Goal: Task Accomplishment & Management: Use online tool/utility

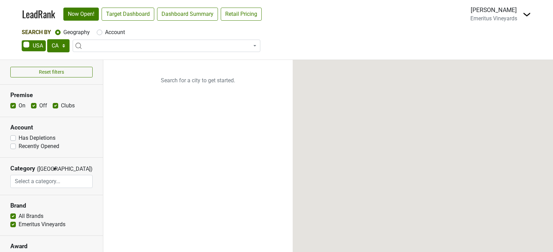
select select "CA"
select select
click at [527, 13] on img at bounding box center [527, 14] width 8 height 8
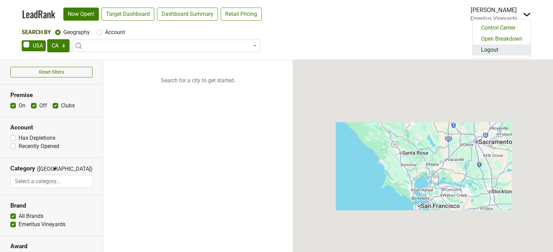
click at [503, 47] on link "Logout" at bounding box center [502, 49] width 58 height 11
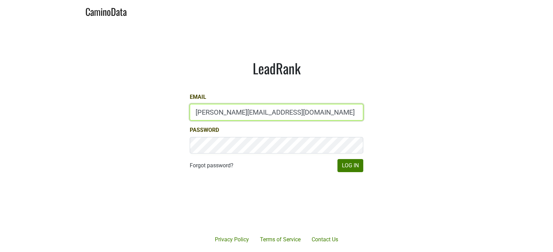
click at [262, 111] on input "jill@matthiasson.com" at bounding box center [277, 112] width 174 height 17
type input "chad@ashesdiamonds.com"
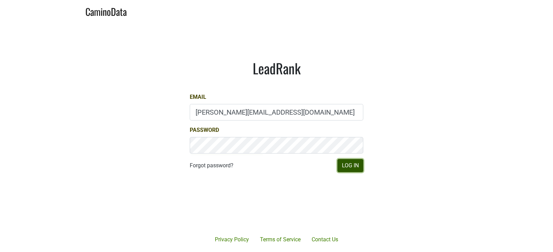
click at [344, 162] on button "Log In" at bounding box center [350, 165] width 26 height 13
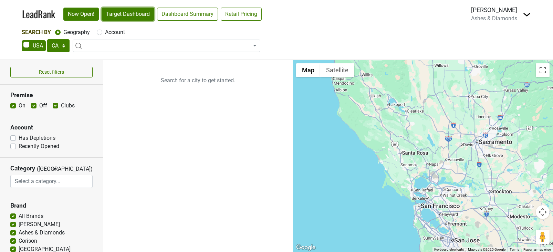
click at [129, 19] on link "Target Dashboard" at bounding box center [128, 14] width 53 height 13
click at [52, 46] on select "AK AL AR AZ CA CO CT DC DE FL [GEOGRAPHIC_DATA] HI IA ID IL IN KS [GEOGRAPHIC_D…" at bounding box center [58, 45] width 22 height 13
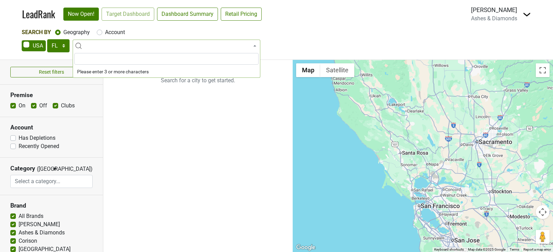
drag, startPoint x: 107, startPoint y: 36, endPoint x: 121, endPoint y: 16, distance: 24.5
click at [121, 16] on div "LeadRank Now Open! Target Dashboard Dashboard Summary Retail Pricing Loading..." at bounding box center [144, 14] width 245 height 14
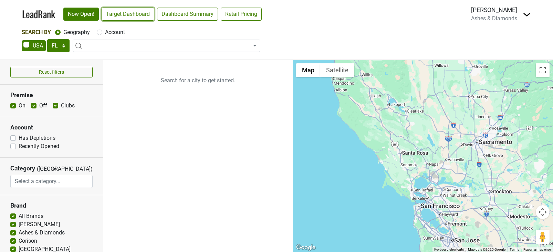
click at [121, 16] on link "Target Dashboard" at bounding box center [128, 14] width 53 height 13
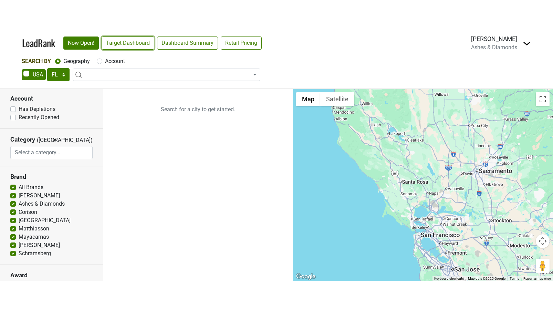
scroll to position [60, 0]
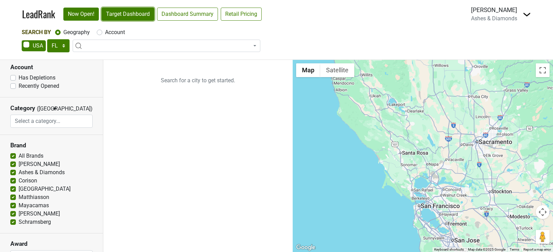
click at [129, 17] on link "Target Dashboard" at bounding box center [128, 14] width 53 height 13
click at [60, 42] on select "AK AL AR AZ CA CO CT DC DE FL GA HI IA ID IL IN KS KY LA MA MD ME MI MN MO MS M…" at bounding box center [58, 45] width 22 height 13
click at [115, 17] on link "Target Dashboard" at bounding box center [128, 14] width 53 height 13
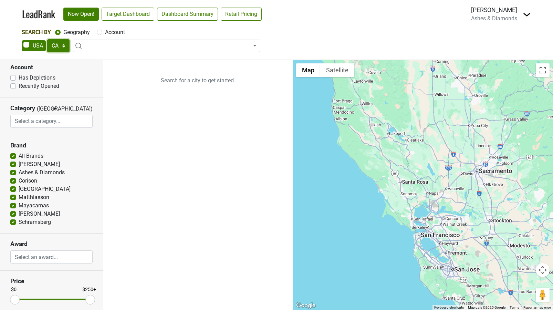
click at [52, 44] on select "AK AL AR AZ CA CO CT DC DE FL GA HI IA ID IL IN KS KY LA MA MD ME MI MN MO MS M…" at bounding box center [58, 45] width 22 height 13
select select "NY"
click at [140, 14] on link "Target Dashboard" at bounding box center [128, 14] width 53 height 13
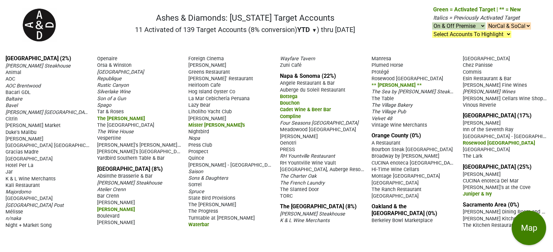
click at [288, 162] on span "RH Yountville Wine Vault" at bounding box center [308, 163] width 56 height 6
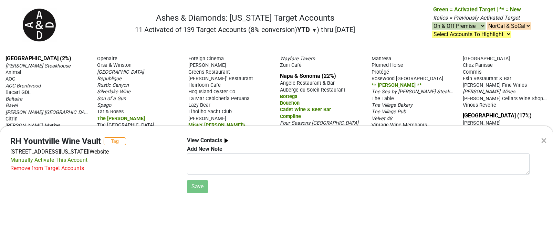
click at [70, 169] on div "Remove from Target Accounts" at bounding box center [47, 168] width 74 height 8
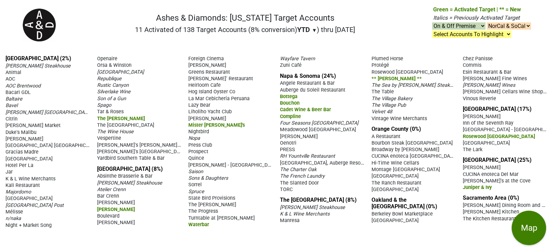
click at [437, 20] on span "Italics = Previously Activated Target" at bounding box center [476, 17] width 86 height 7
click at [437, 25] on select "On & Off Premise On Premise Off Premise Country Clubs Only" at bounding box center [458, 25] width 53 height 7
select select "off"
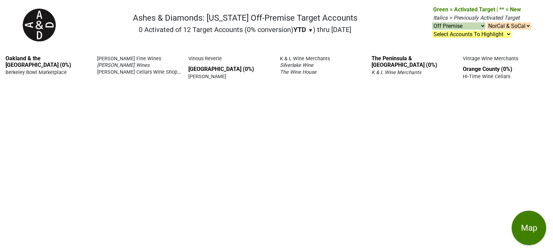
select select "off"
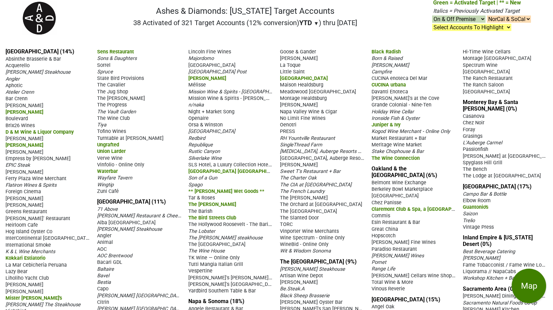
scroll to position [7, 0]
click at [476, 87] on span "The Ranch Saloon" at bounding box center [483, 85] width 41 height 6
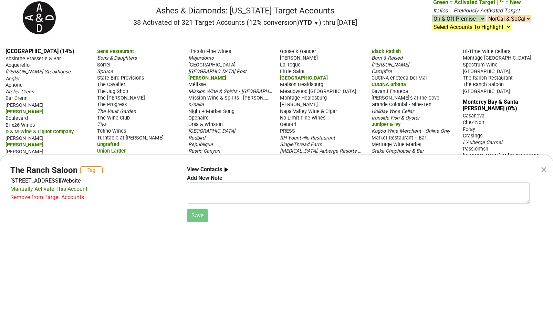
click at [64, 198] on div "Remove from Target Accounts" at bounding box center [47, 197] width 74 height 8
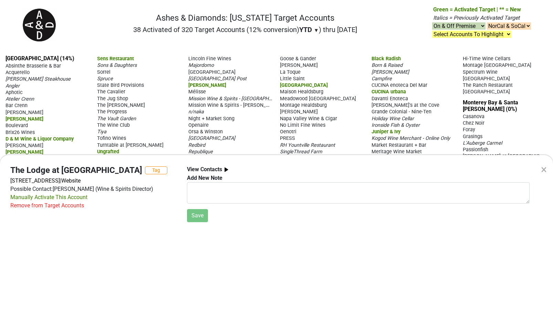
scroll to position [7, 0]
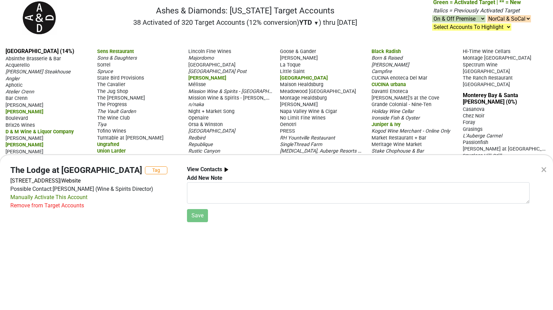
click at [461, 143] on div "× The Lodge at Pebble Beach Tag 1700 17 Mile Dr, Pebble Beach, CA 93953 | Websi…" at bounding box center [276, 155] width 553 height 310
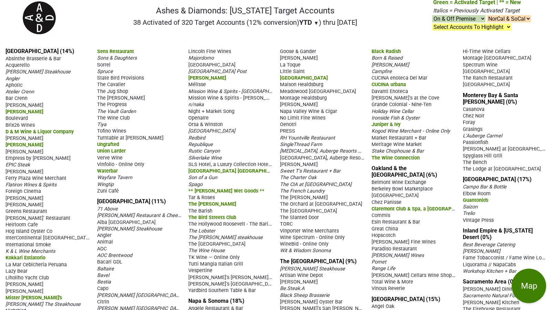
click at [479, 160] on span "The Bench" at bounding box center [475, 162] width 24 height 6
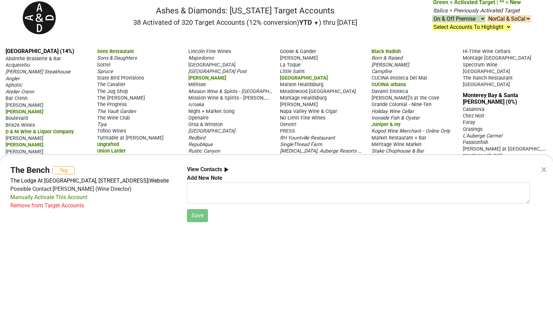
click at [60, 210] on div "Remove from Target Accounts" at bounding box center [47, 205] width 74 height 8
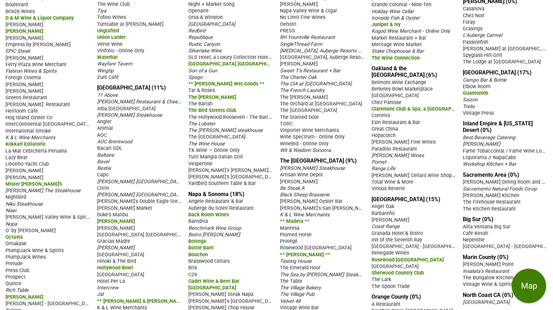
scroll to position [135, 0]
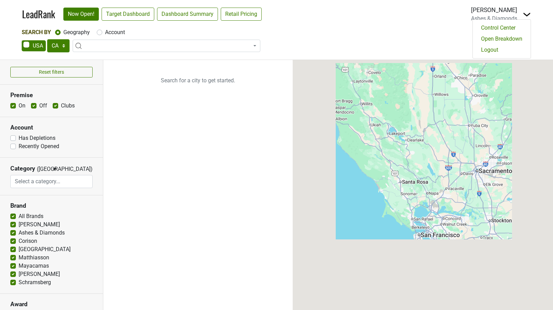
select select "CA"
select select
click at [508, 47] on link "Logout" at bounding box center [502, 49] width 58 height 11
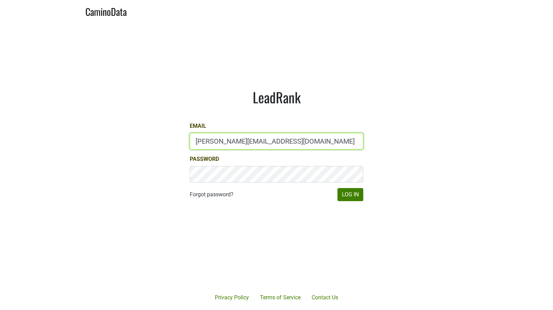
click at [253, 139] on input "[PERSON_NAME][EMAIL_ADDRESS][DOMAIN_NAME]" at bounding box center [277, 141] width 174 height 17
click at [253, 139] on input "jill@matthiasson.com" at bounding box center [277, 141] width 174 height 17
type input "n"
click at [337, 188] on button "Log In" at bounding box center [350, 194] width 26 height 13
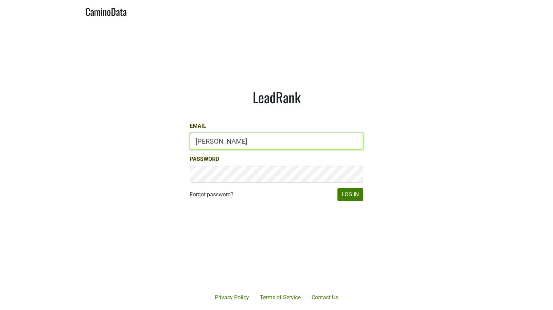
type input "drewstapp@jonata.com"
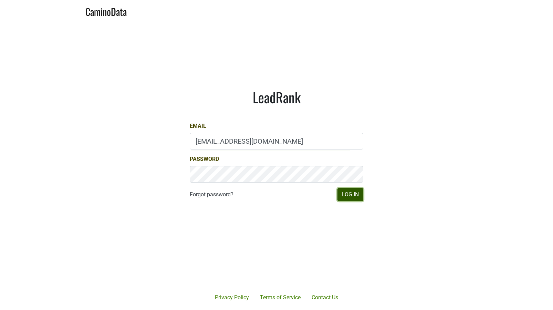
click at [349, 197] on button "Log In" at bounding box center [350, 194] width 26 height 13
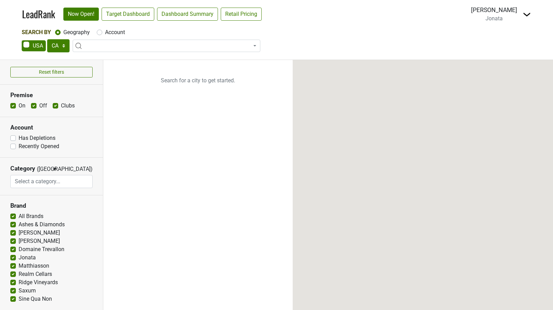
select select "CA"
select select
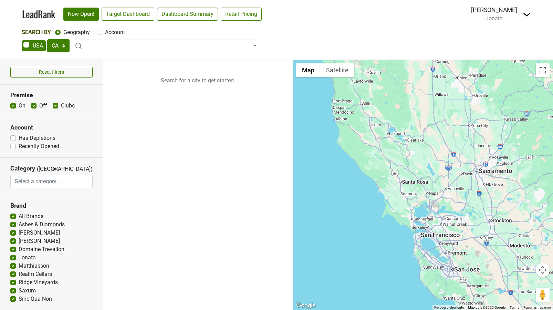
click at [524, 14] on img at bounding box center [527, 14] width 8 height 8
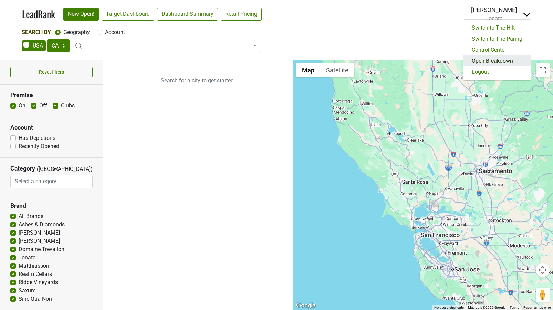
click at [503, 60] on link "Open Breakdown" at bounding box center [496, 60] width 67 height 11
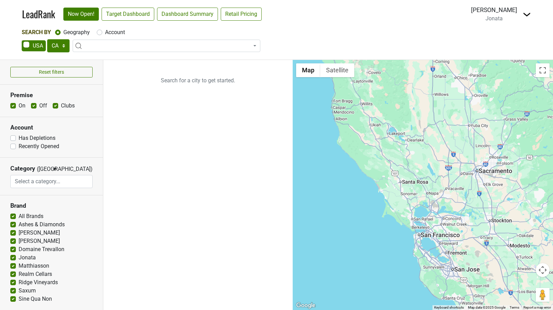
click at [525, 17] on img at bounding box center [527, 14] width 8 height 8
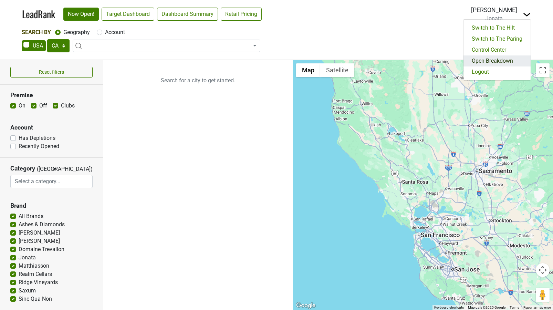
click at [501, 60] on link "Open Breakdown" at bounding box center [496, 60] width 67 height 11
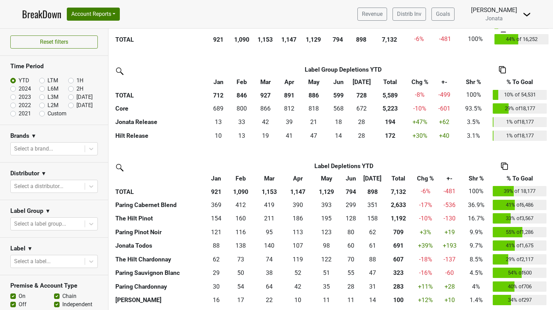
scroll to position [759, 0]
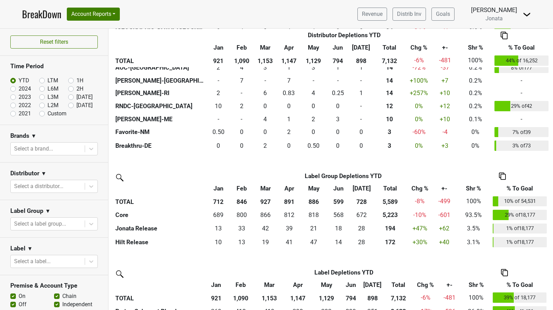
scroll to position [655, 0]
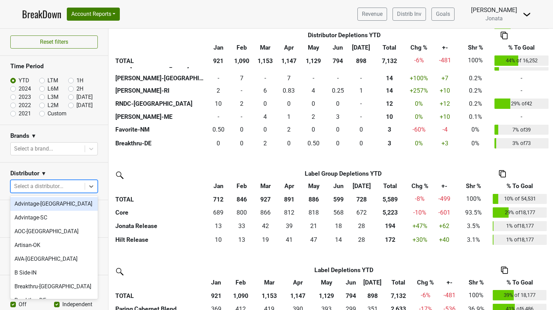
click at [53, 186] on div at bounding box center [47, 186] width 67 height 10
click at [50, 206] on div "Advintage-[GEOGRAPHIC_DATA]" at bounding box center [53, 204] width 87 height 14
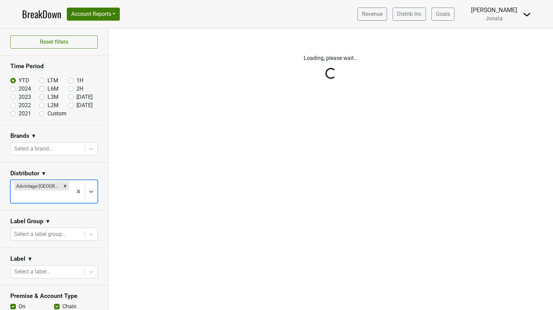
scroll to position [0, 0]
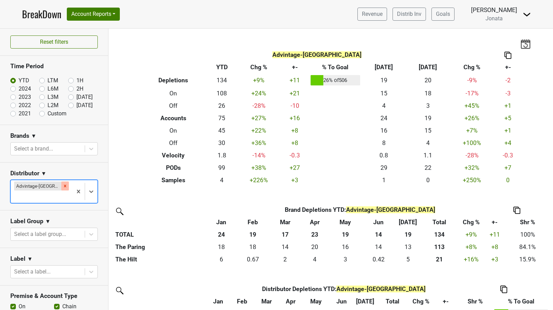
click at [63, 188] on icon "Remove Advintage-NC" at bounding box center [65, 186] width 5 height 5
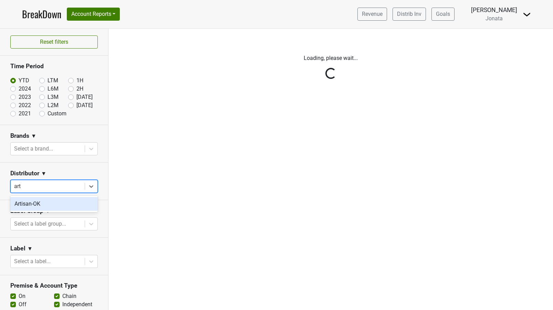
type input "arti"
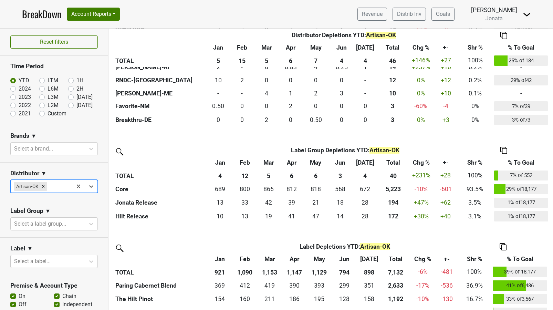
scroll to position [679, 0]
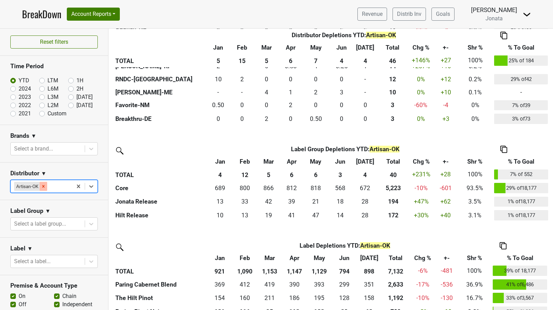
click at [44, 187] on icon "Remove Artisan-OK" at bounding box center [43, 186] width 2 height 2
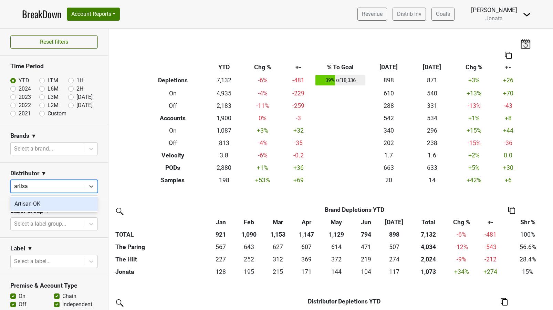
type input "artisan"
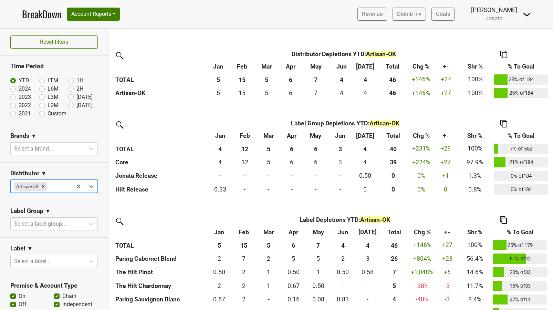
scroll to position [246, 0]
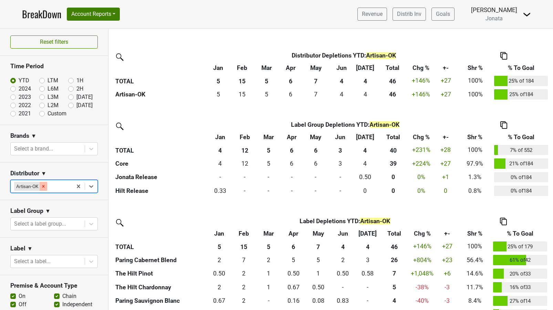
click at [43, 187] on icon "Remove Artisan-OK" at bounding box center [43, 186] width 2 height 2
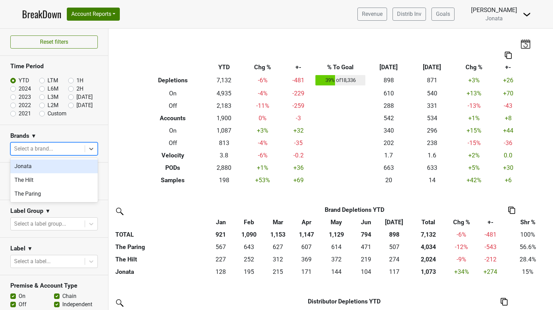
click at [50, 151] on div at bounding box center [47, 149] width 67 height 10
type input "[PERSON_NAME]"
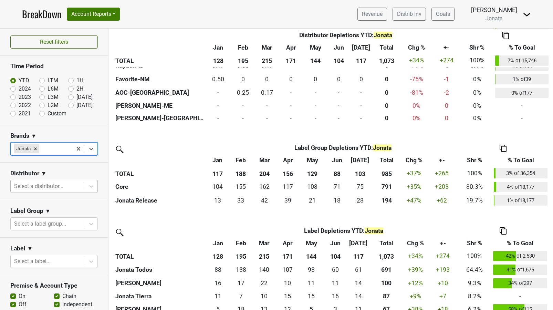
scroll to position [630, 0]
